Goal: Task Accomplishment & Management: Complete application form

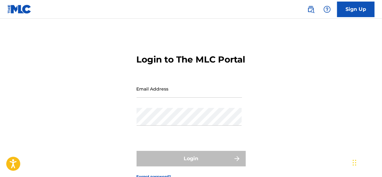
click at [167, 98] on input "Email Address" at bounding box center [189, 89] width 105 height 18
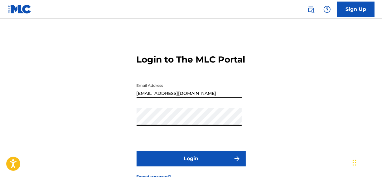
click at [193, 167] on button "Login" at bounding box center [191, 159] width 109 height 16
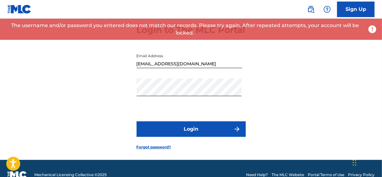
scroll to position [53, 0]
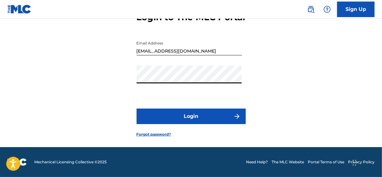
click at [137, 109] on button "Login" at bounding box center [191, 117] width 109 height 16
click at [193, 113] on button "Login" at bounding box center [191, 117] width 109 height 16
click at [225, 117] on button "Login" at bounding box center [191, 117] width 109 height 16
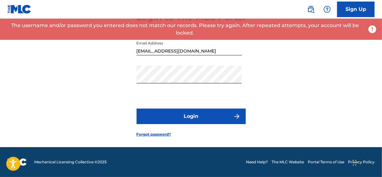
click at [281, 162] on link "The MLC Website" at bounding box center [288, 163] width 32 height 6
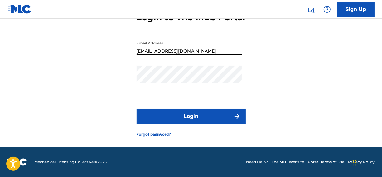
click at [197, 50] on input "[EMAIL_ADDRESS][DOMAIN_NAME]" at bounding box center [189, 47] width 105 height 18
type input "S"
type input "ashrafaliudc@@[DOMAIN_NAME]"
click at [137, 109] on button "Login" at bounding box center [191, 117] width 109 height 16
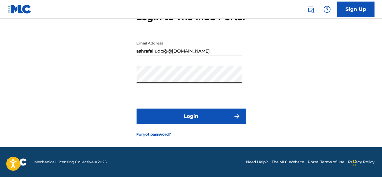
click at [205, 119] on button "Login" at bounding box center [191, 117] width 109 height 16
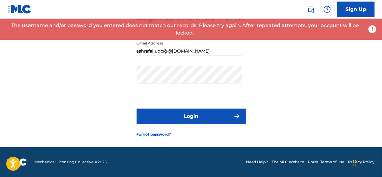
click at [204, 117] on button "Login" at bounding box center [191, 117] width 109 height 16
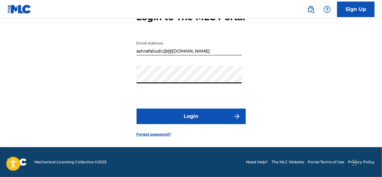
click at [137, 109] on button "Login" at bounding box center [191, 117] width 109 height 16
click at [179, 114] on button "Login" at bounding box center [191, 117] width 109 height 16
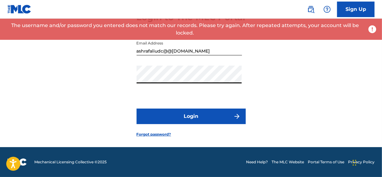
click at [177, 117] on button "Login" at bounding box center [191, 117] width 109 height 16
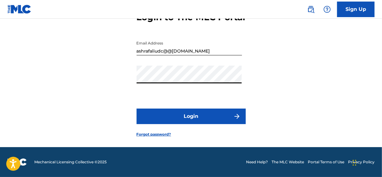
click at [167, 118] on button "Login" at bounding box center [191, 117] width 109 height 16
click at [350, 5] on link "Sign Up" at bounding box center [355, 10] width 37 height 16
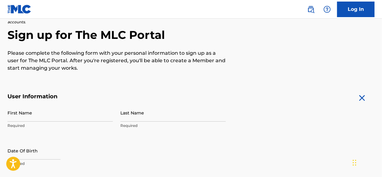
scroll to position [0, 0]
